Goal: Task Accomplishment & Management: Complete application form

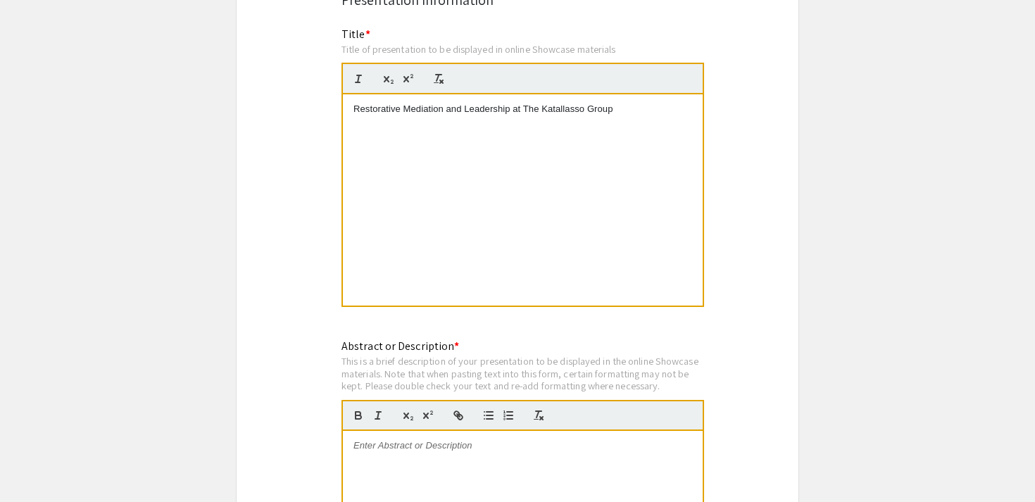
scroll to position [1163, 0]
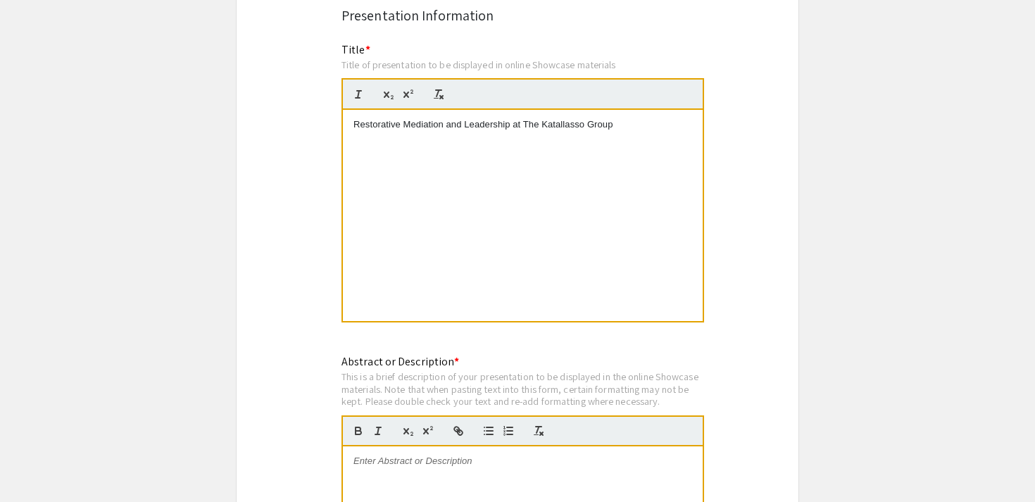
click at [466, 118] on div "Restorative Mediation and Leadership at The Katallasso Group" at bounding box center [523, 215] width 360 height 211
click at [353, 132] on p "Lilly Riedel Summer Term Internship 2025" at bounding box center [522, 138] width 339 height 13
click at [351, 113] on div "Restorative Mediation and Leadership at The Katallasso Group [PERSON_NAME] Summ…" at bounding box center [523, 215] width 360 height 211
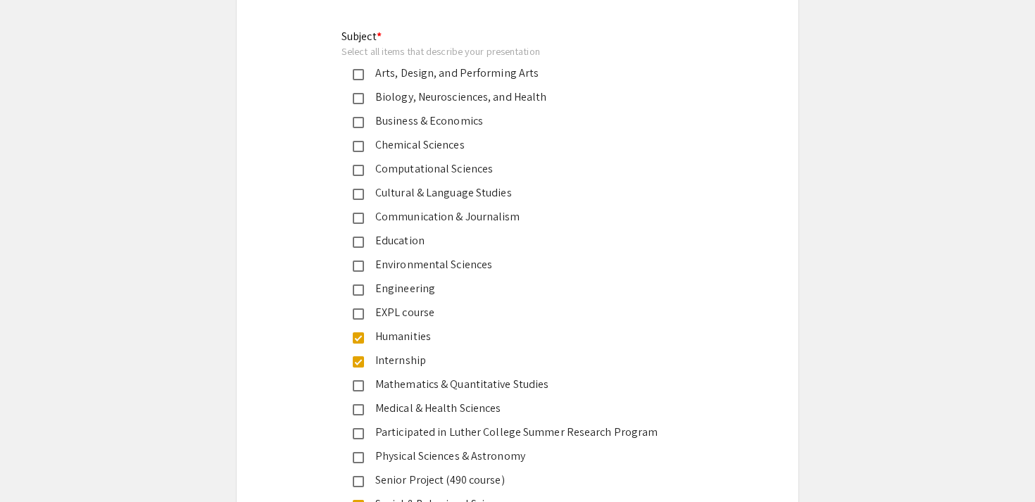
scroll to position [1939, 0]
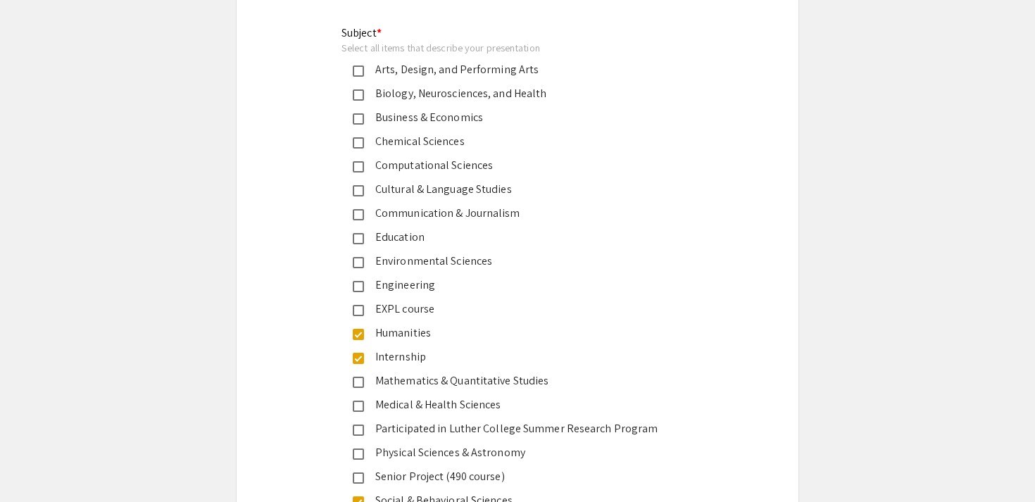
click at [358, 305] on mat-pseudo-checkbox at bounding box center [358, 310] width 11 height 11
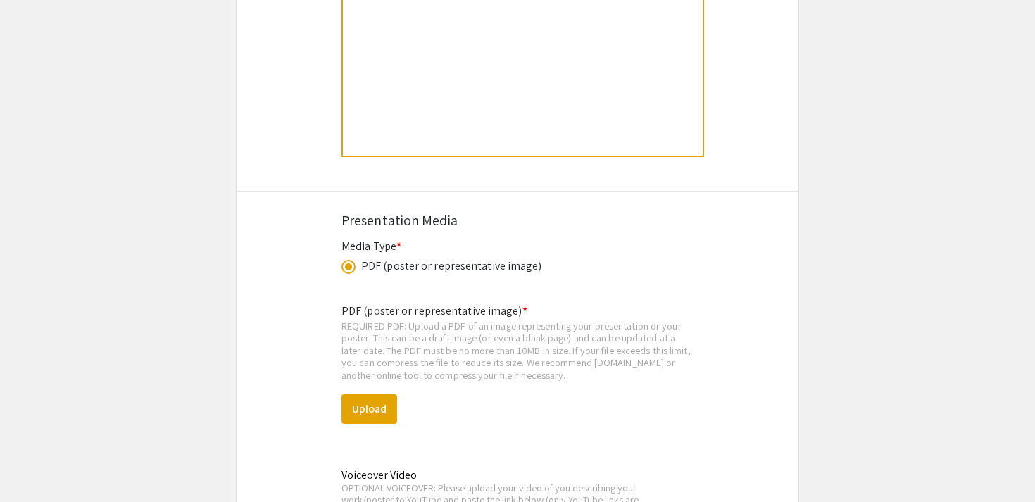
scroll to position [3036, 0]
click at [361, 393] on button "Upload" at bounding box center [369, 406] width 56 height 30
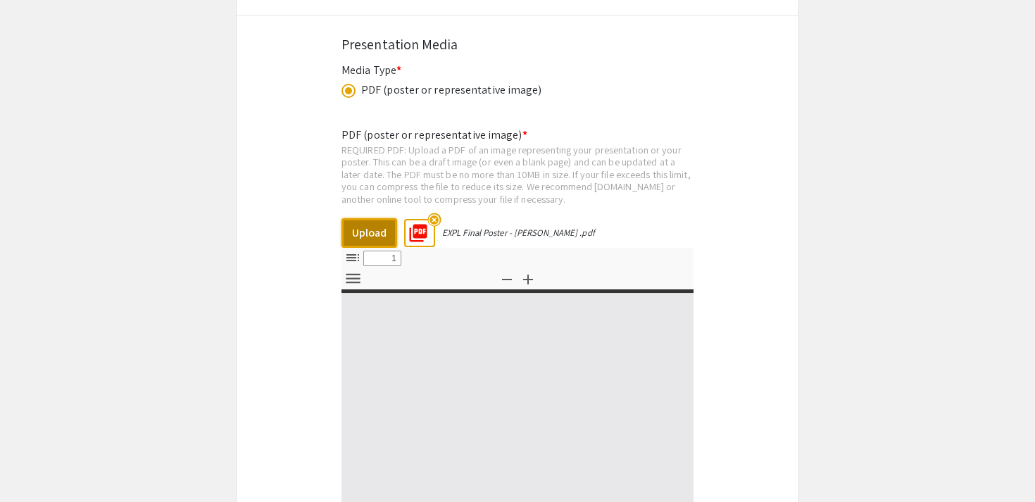
scroll to position [3209, 0]
select select "custom"
type input "0"
select select "custom"
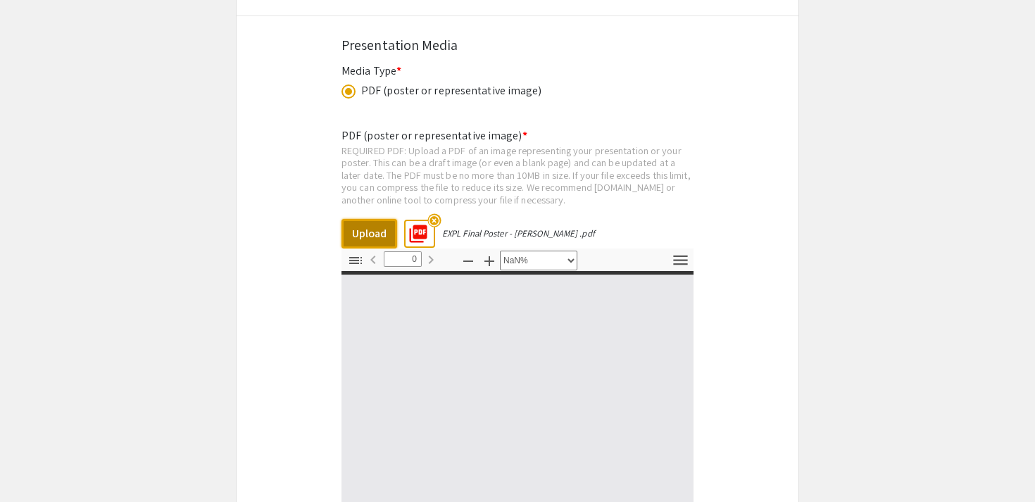
type input "1"
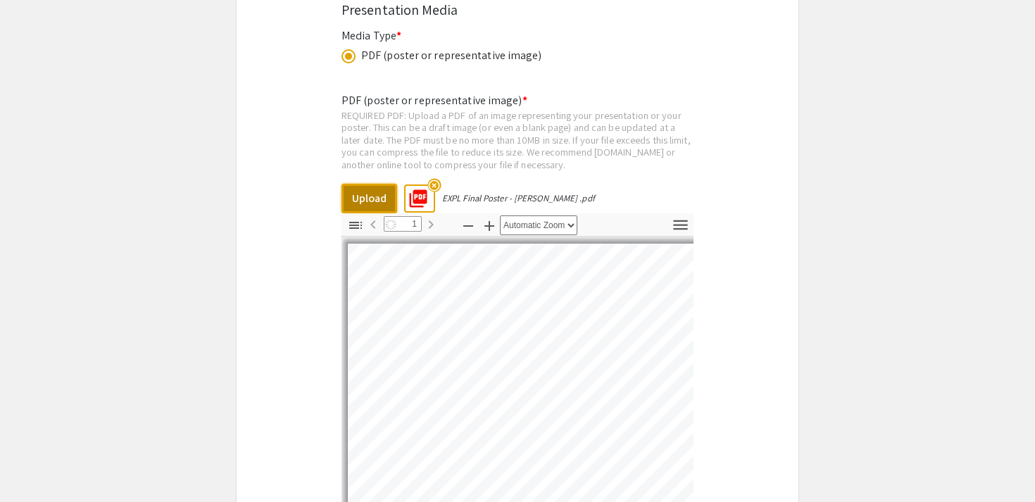
select select "auto"
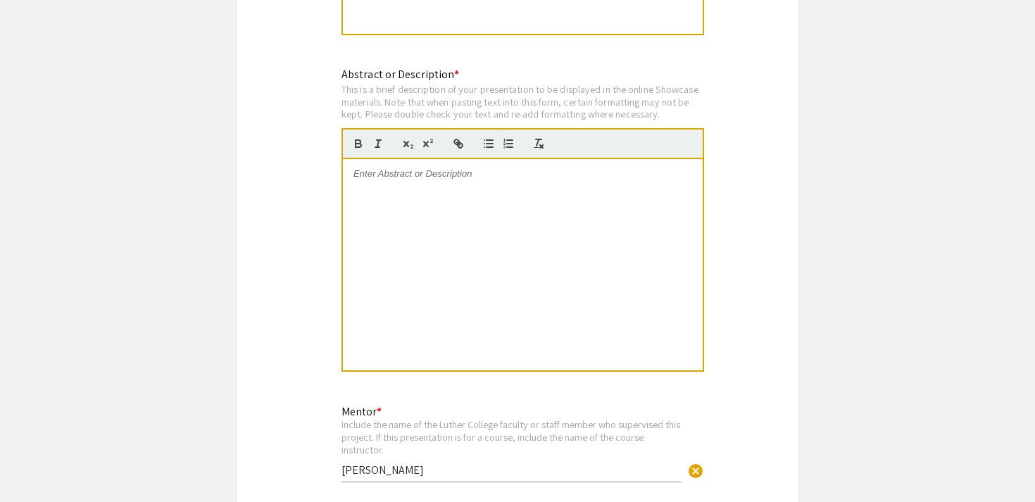
scroll to position [1446, 0]
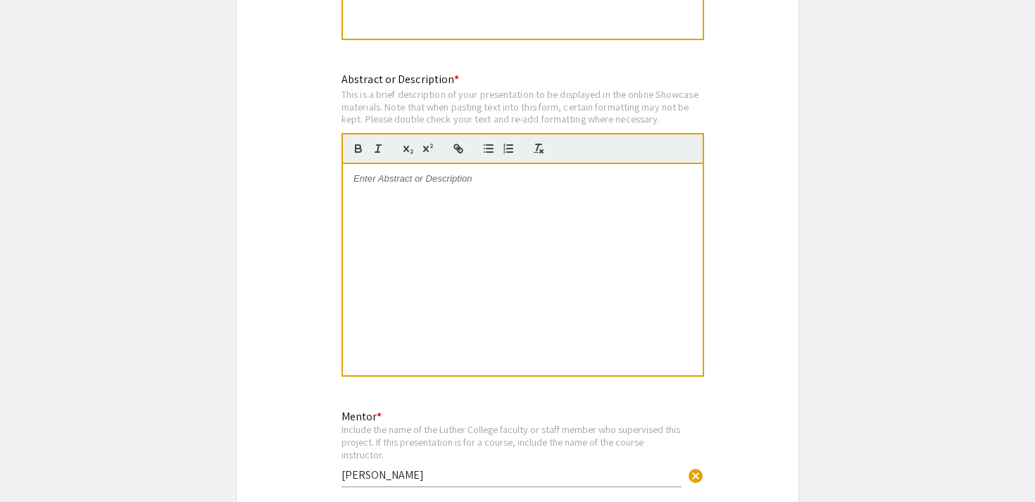
click at [443, 172] on p "To enrich screen reader interactions, please activate Accessibility in Grammarl…" at bounding box center [522, 178] width 339 height 13
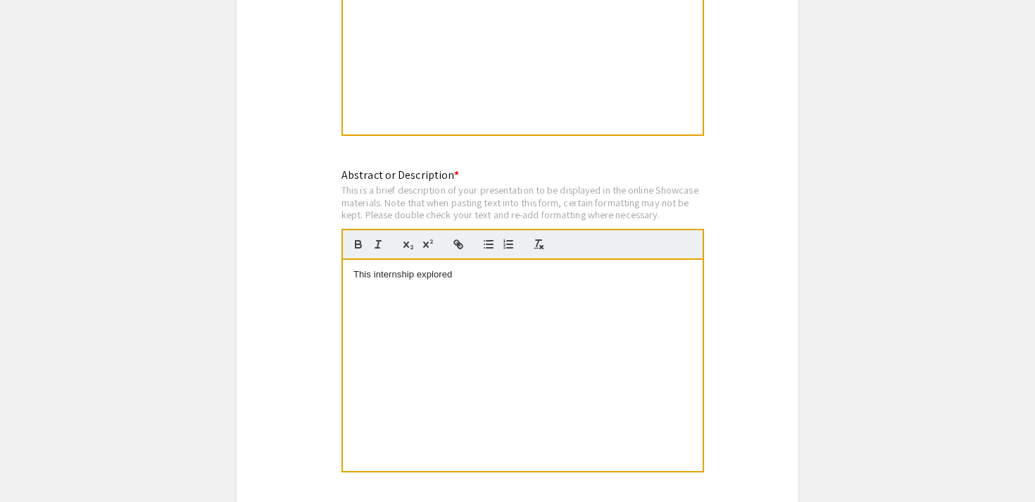
scroll to position [1505, 0]
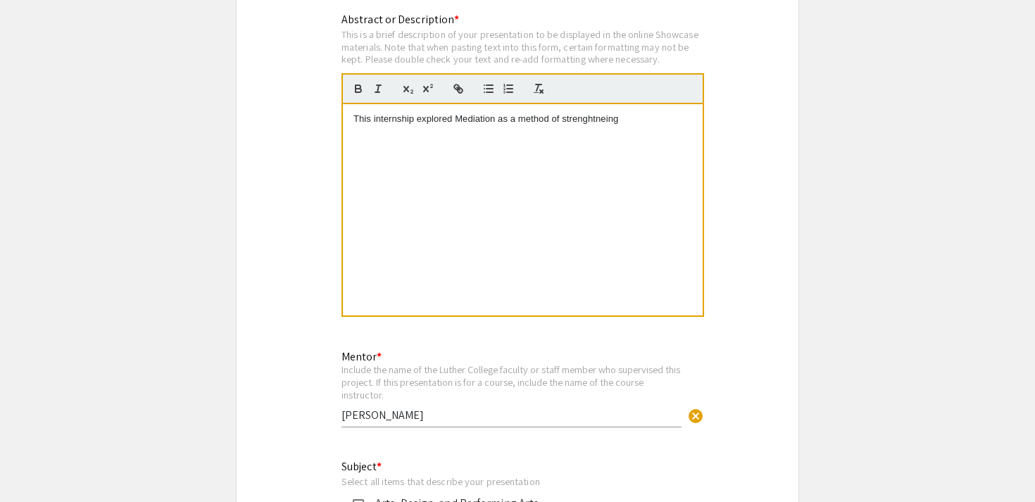
click at [588, 113] on div "This internship explored Mediation as a method of strenghtneing" at bounding box center [523, 209] width 360 height 211
drag, startPoint x: 633, startPoint y: 108, endPoint x: 339, endPoint y: 100, distance: 293.6
click at [339, 100] on div "Abstract or Description * This is a brief description of your presentation to b…" at bounding box center [517, 173] width 373 height 325
copy p "This internship explored Mediation as a method of strenghtneing"
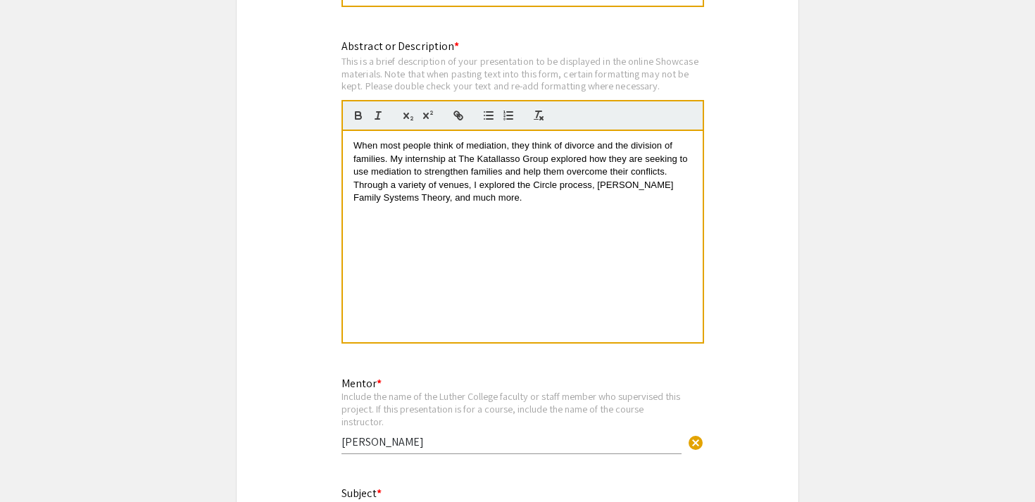
scroll to position [1474, 0]
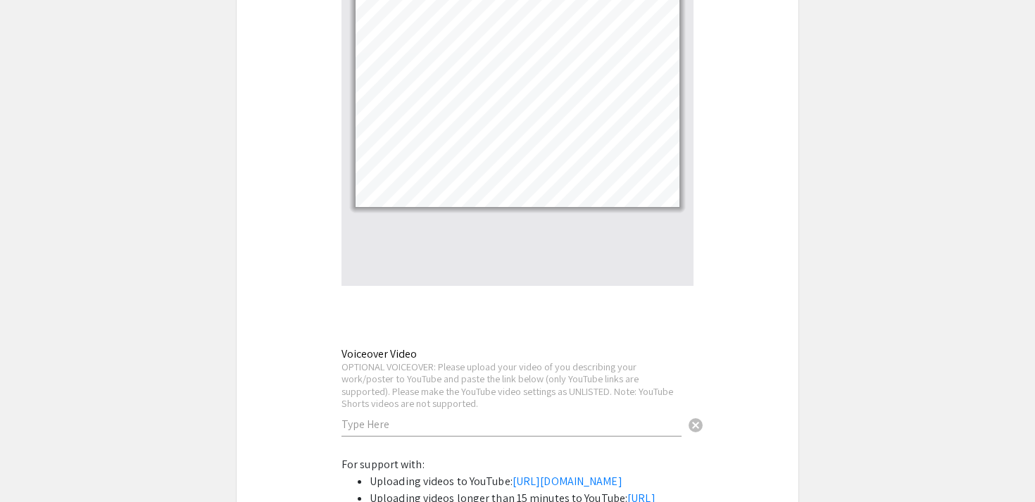
scroll to position [3810, 0]
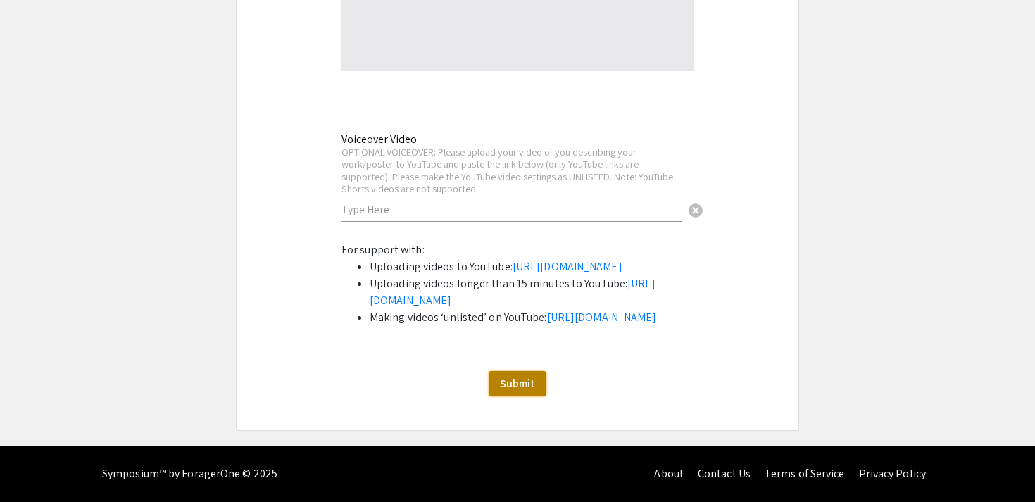
click at [512, 382] on span "Submit" at bounding box center [517, 383] width 35 height 15
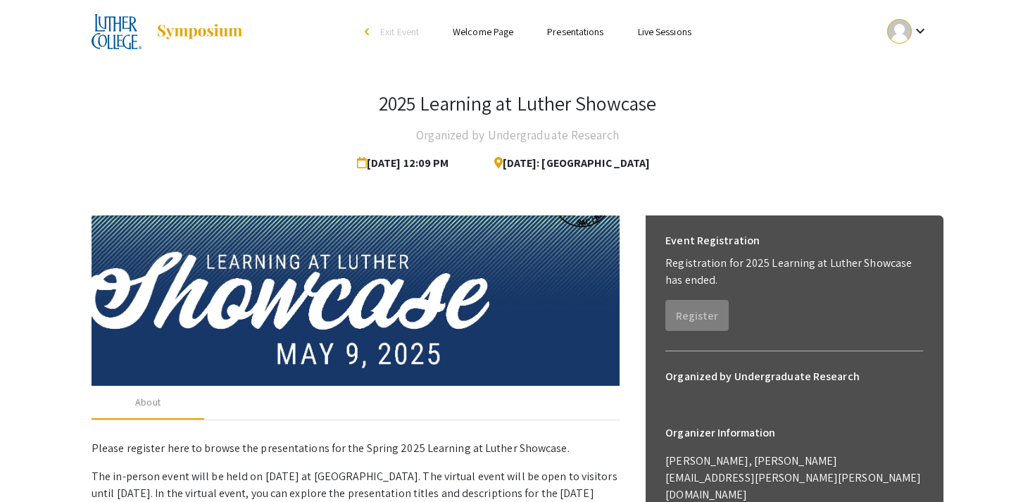
click at [569, 35] on link "Presentations" at bounding box center [575, 31] width 56 height 13
click at [568, 27] on link "Presentations" at bounding box center [575, 31] width 56 height 13
click at [566, 28] on link "Presentations" at bounding box center [575, 31] width 56 height 13
click at [581, 35] on link "Presentations" at bounding box center [575, 31] width 56 height 13
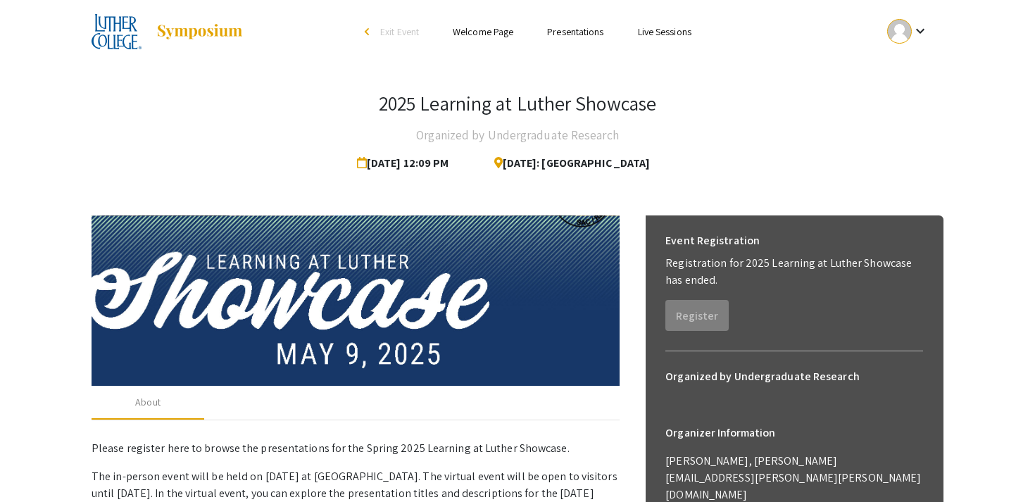
click at [581, 35] on link "Presentations" at bounding box center [575, 31] width 56 height 13
click at [581, 40] on ul "Skip navigation arrow_back_ios Exit Event Welcome Page Presentations Live Sessi…" at bounding box center [517, 31] width 281 height 63
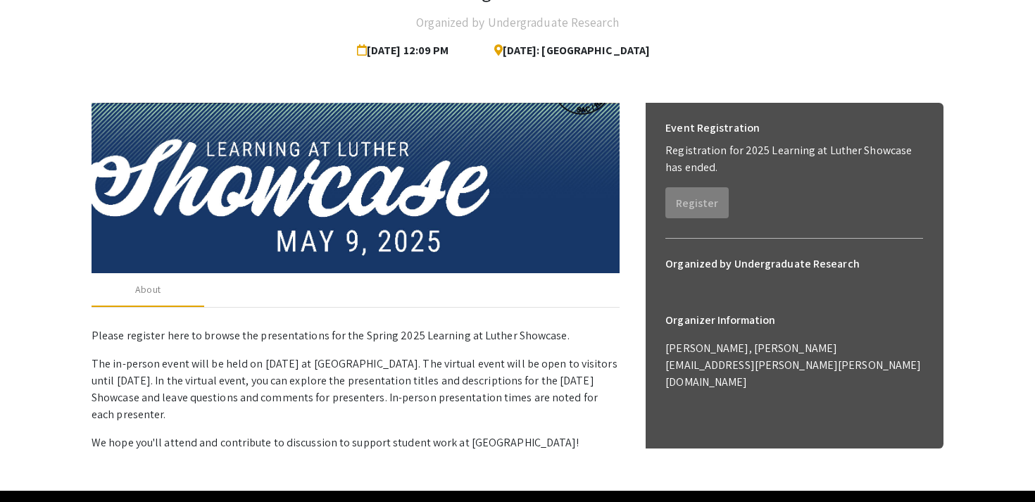
scroll to position [114, 0]
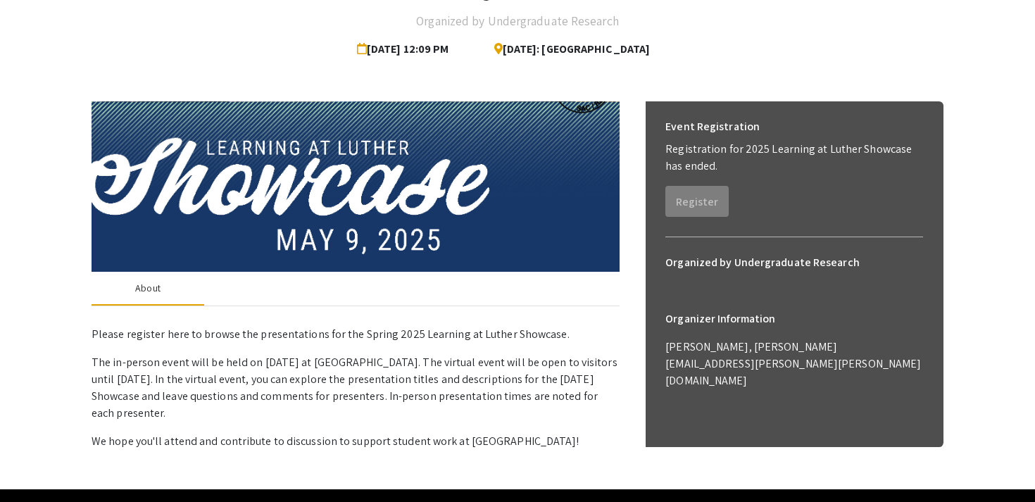
click at [171, 297] on div "About" at bounding box center [147, 289] width 113 height 34
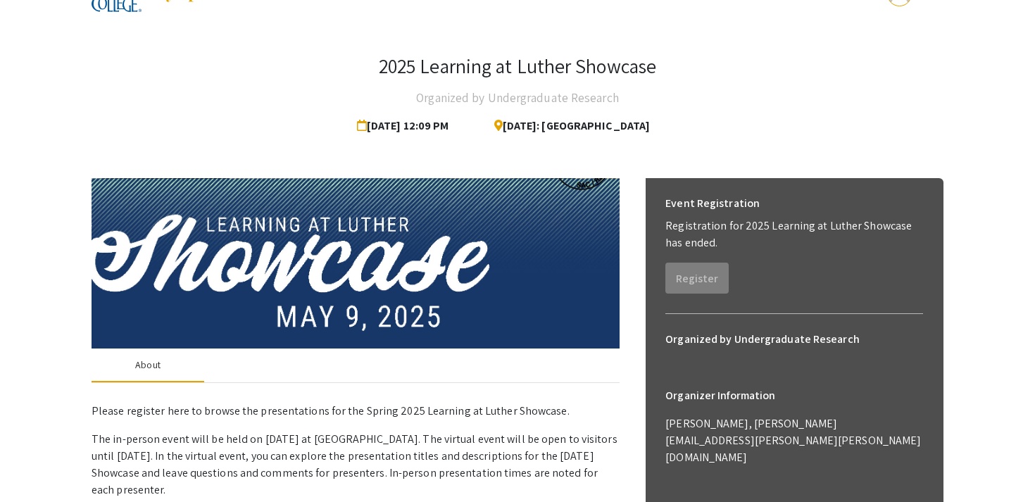
scroll to position [0, 0]
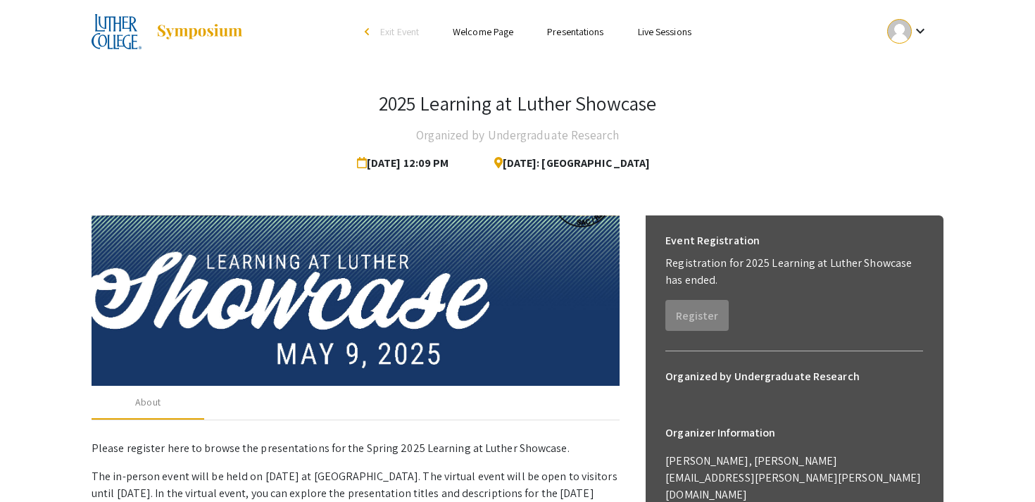
click at [497, 33] on link "Welcome Page" at bounding box center [483, 31] width 61 height 13
click at [564, 35] on link "Presentations" at bounding box center [575, 31] width 56 height 13
click at [564, 36] on link "Presentations" at bounding box center [575, 31] width 56 height 13
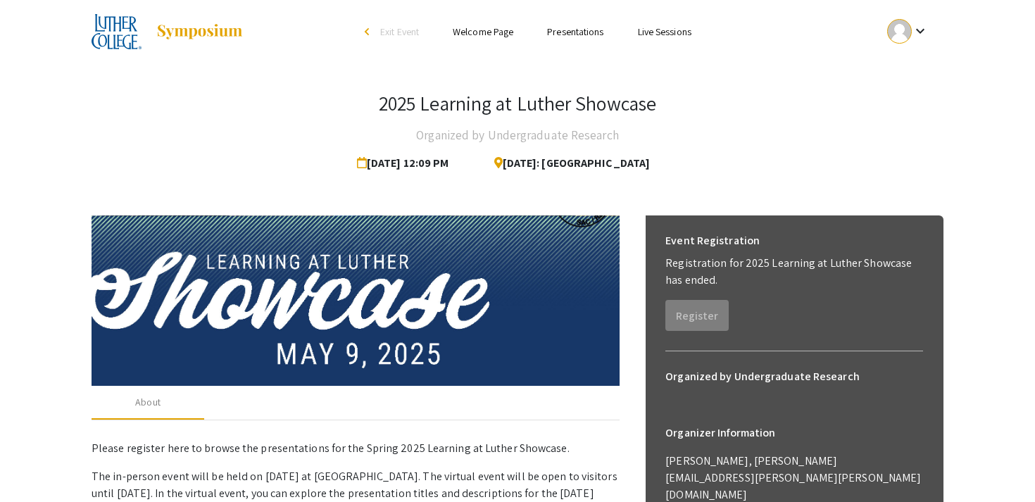
click at [564, 36] on link "Presentations" at bounding box center [575, 31] width 56 height 13
click at [576, 34] on link "Presentations" at bounding box center [575, 31] width 56 height 13
click at [666, 33] on link "Live Sessions" at bounding box center [664, 31] width 53 height 13
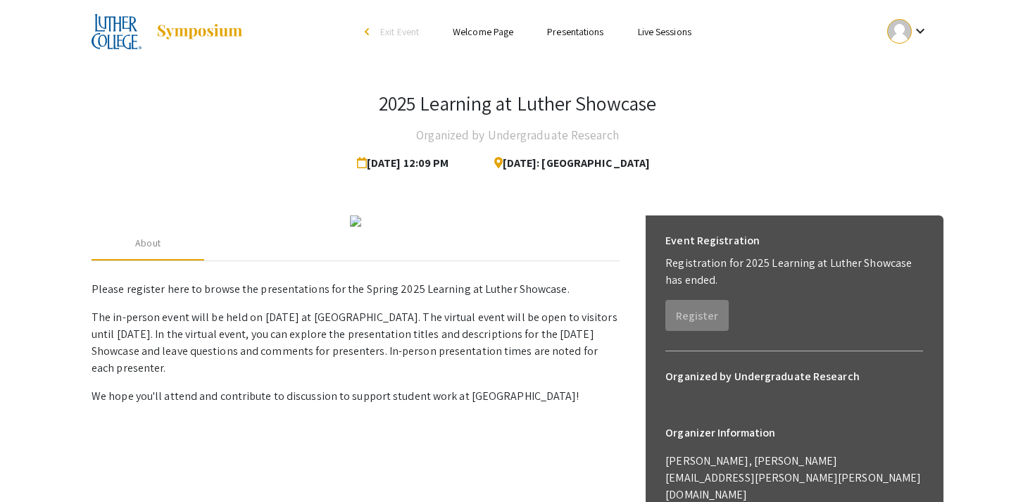
click at [550, 32] on link "Presentations" at bounding box center [575, 31] width 56 height 13
click at [559, 31] on link "Presentations" at bounding box center [575, 31] width 56 height 13
click at [923, 25] on mat-icon "keyboard_arrow_down" at bounding box center [919, 31] width 17 height 17
click at [909, 97] on button "My Submissions" at bounding box center [915, 104] width 87 height 34
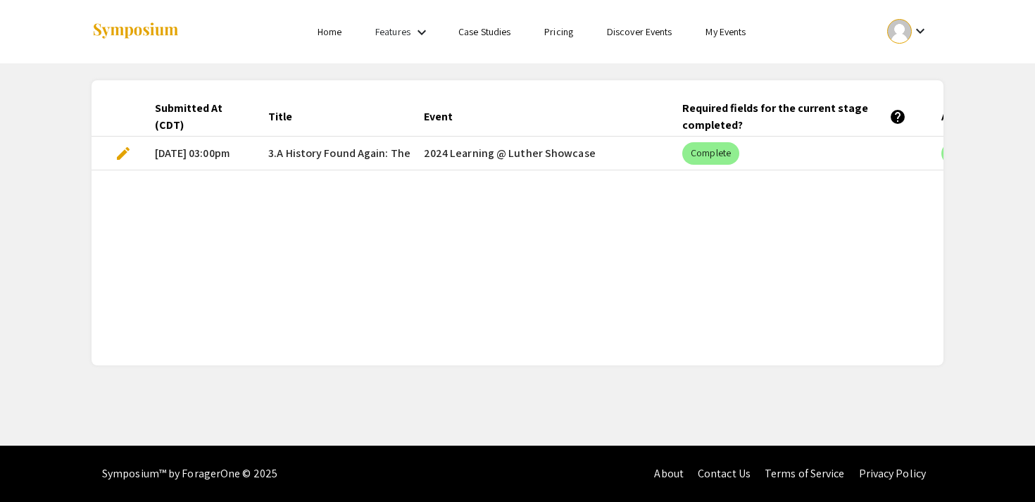
click at [514, 151] on mat-cell "2024 Learning @ Luther Showcase" at bounding box center [541, 154] width 259 height 34
click at [317, 151] on span "3.A History Found Again: The Poetry of Angel Island" at bounding box center [281, 153] width 252 height 17
click at [569, 156] on mat-cell "2024 Learning @ Luther Showcase" at bounding box center [541, 154] width 259 height 34
click at [122, 157] on span "edit" at bounding box center [123, 153] width 17 height 17
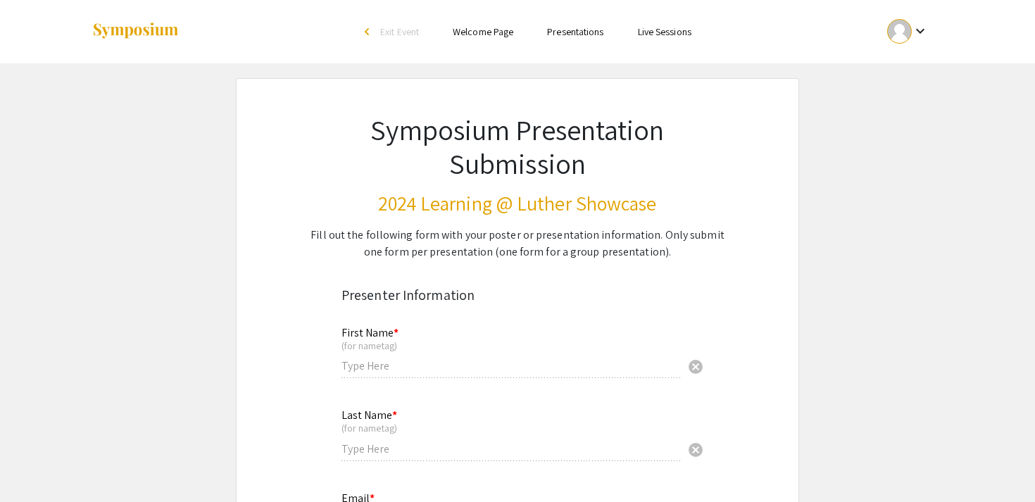
type input "Lilly"
type input "[PERSON_NAME]"
type input "riedli01@luther.edu"
radio input "true"
type input "PAIDIEA"
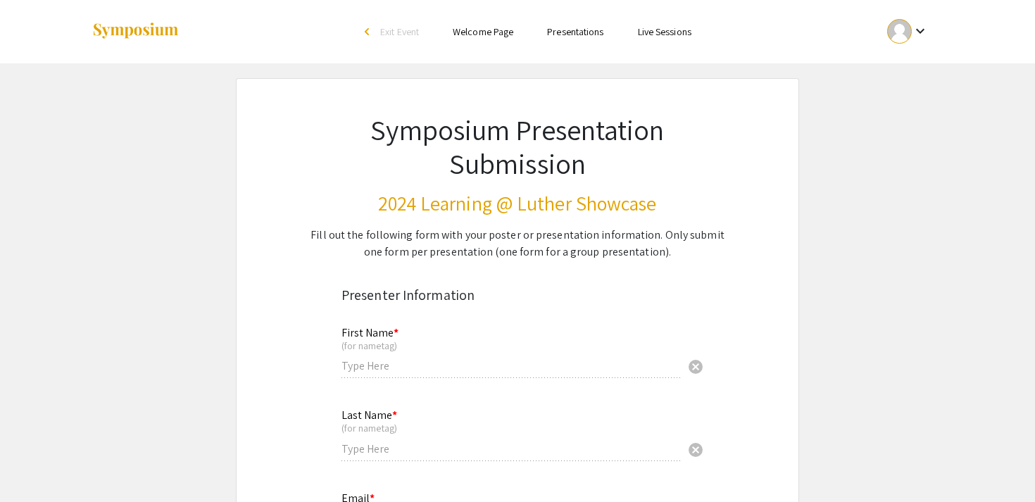
radio input "true"
type input "Kathy Reed"
radio input "true"
select select "custom"
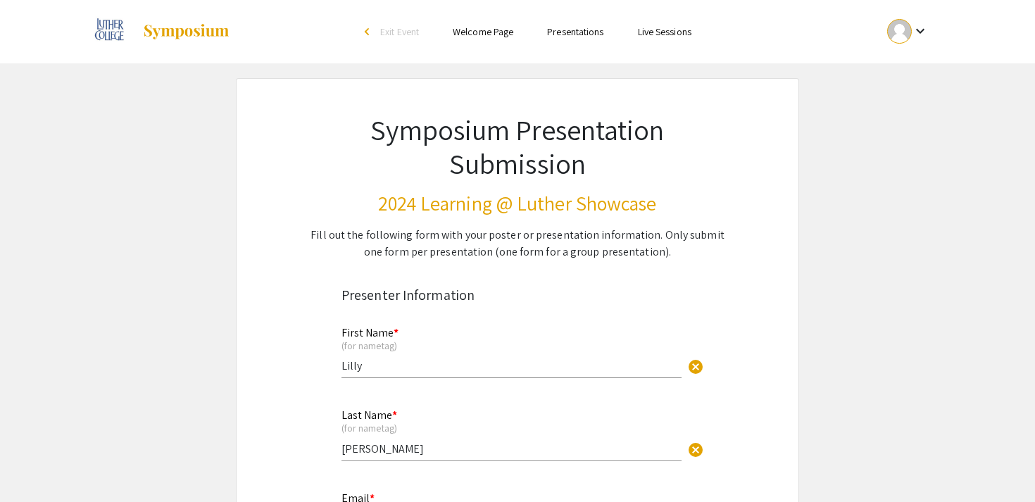
type input "0"
select select "custom"
type input "1"
click at [415, 204] on h3 "2024 Learning @ Luther Showcase" at bounding box center [517, 203] width 425 height 24
select select "auto"
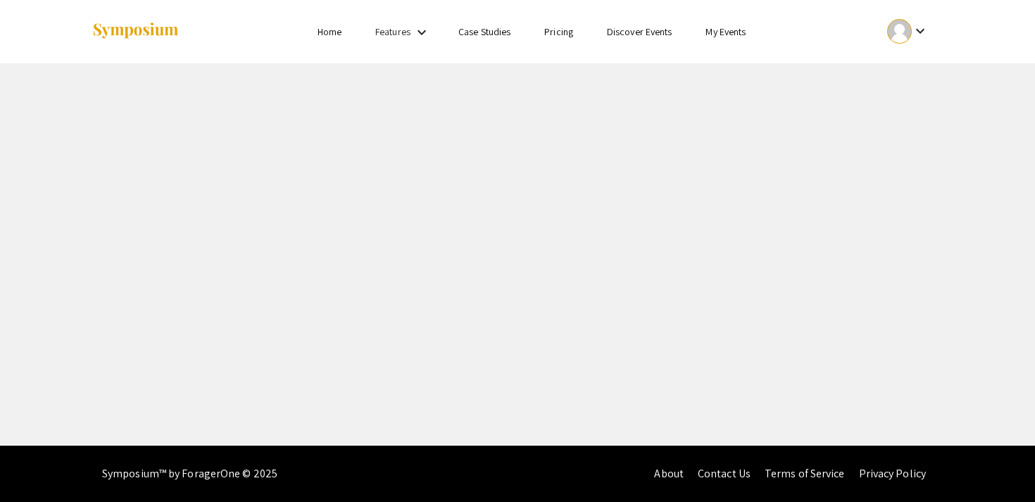
click at [895, 24] on div at bounding box center [899, 31] width 25 height 25
click at [896, 107] on button "My Submissions" at bounding box center [915, 104] width 87 height 34
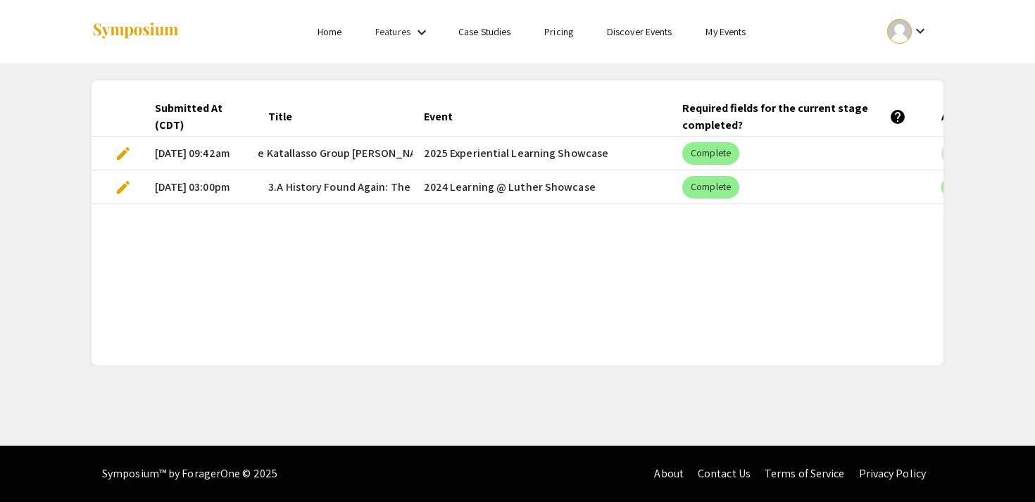
scroll to position [0, 241]
click at [122, 150] on span "edit" at bounding box center [123, 153] width 17 height 17
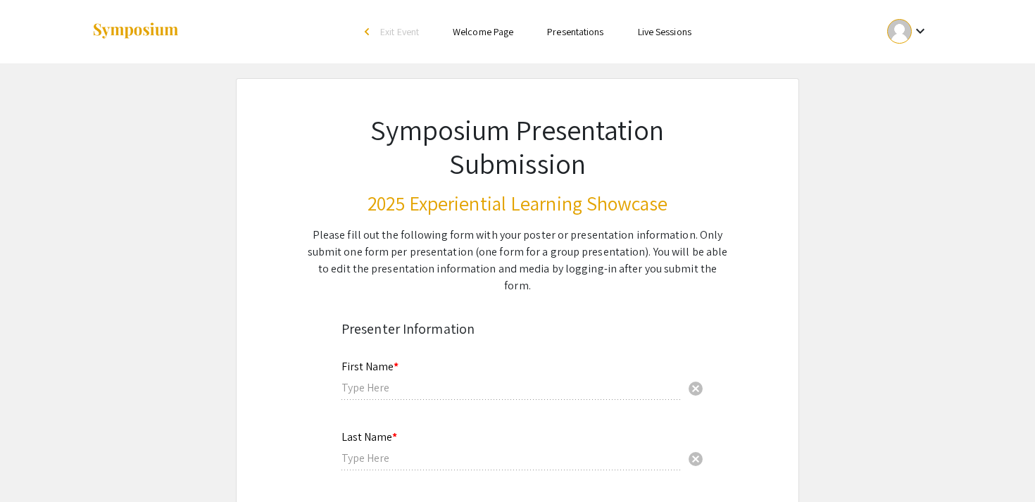
type input "[PERSON_NAME]"
type input "[EMAIL_ADDRESS][DOMAIN_NAME]"
radio input "true"
type input "Law & Values"
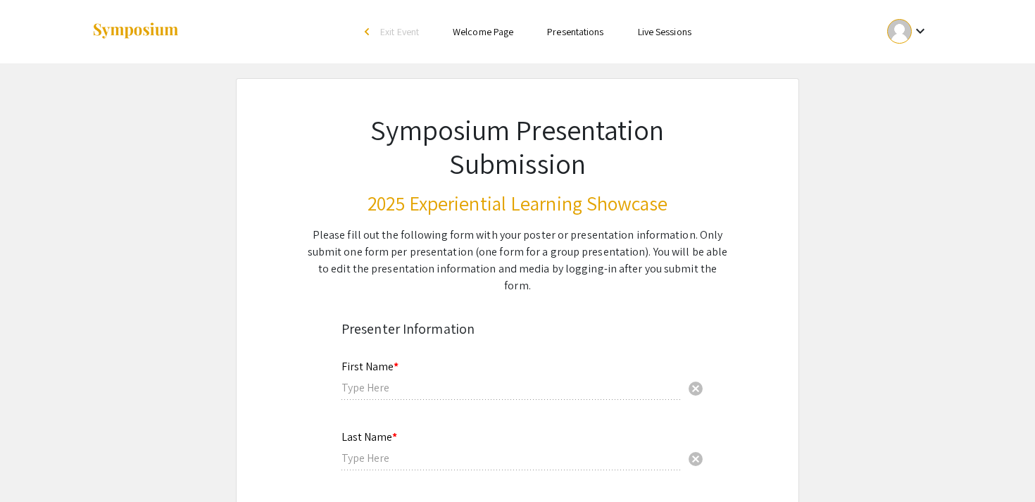
radio input "true"
type input "[PERSON_NAME]"
radio input "true"
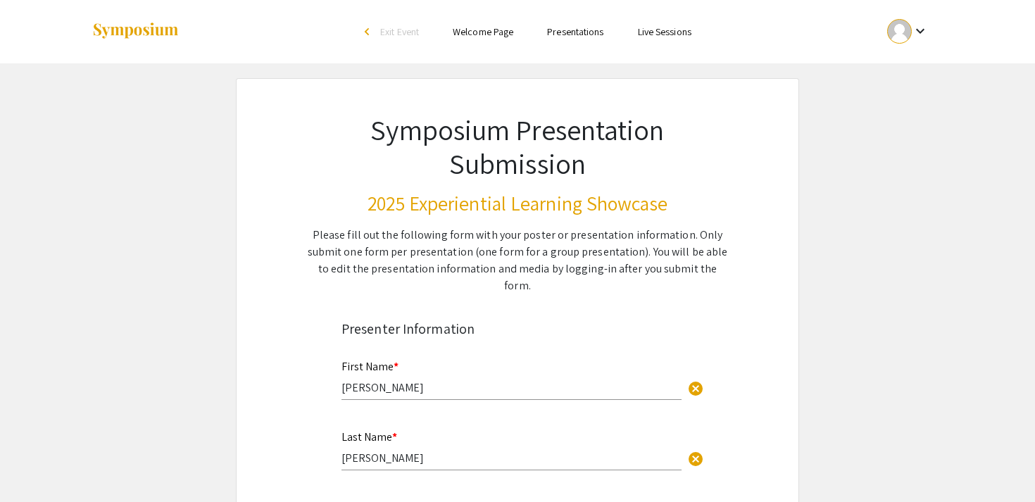
select select "custom"
type input "0"
select select "custom"
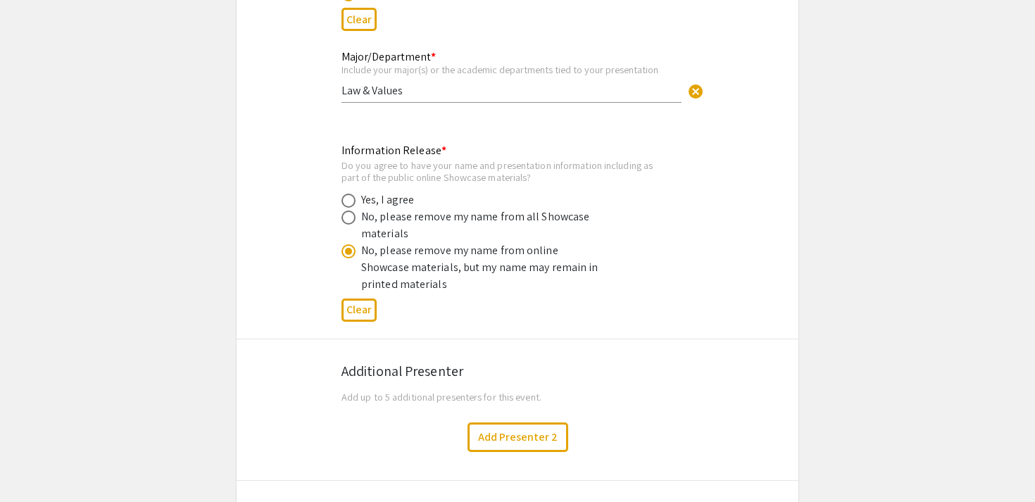
type input "1"
select select "auto"
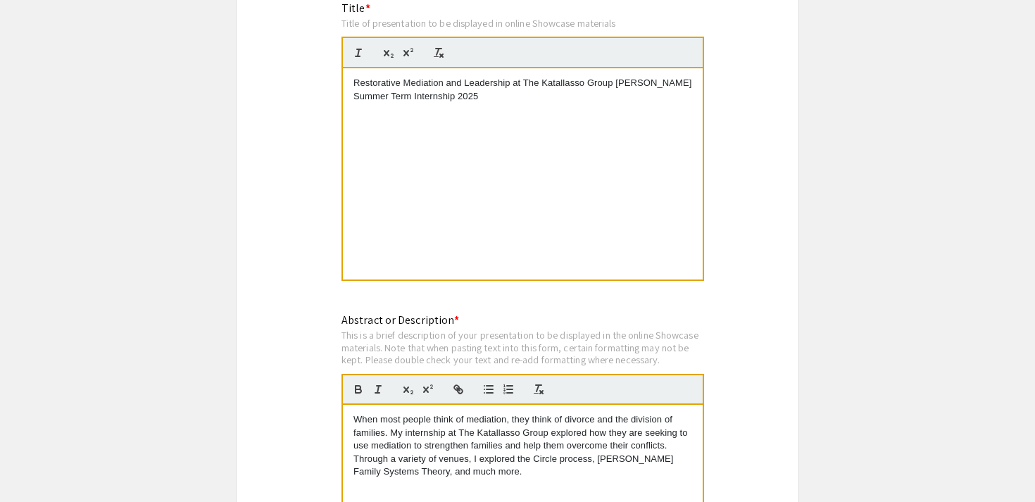
scroll to position [1198, 0]
